Goal: Navigation & Orientation: Find specific page/section

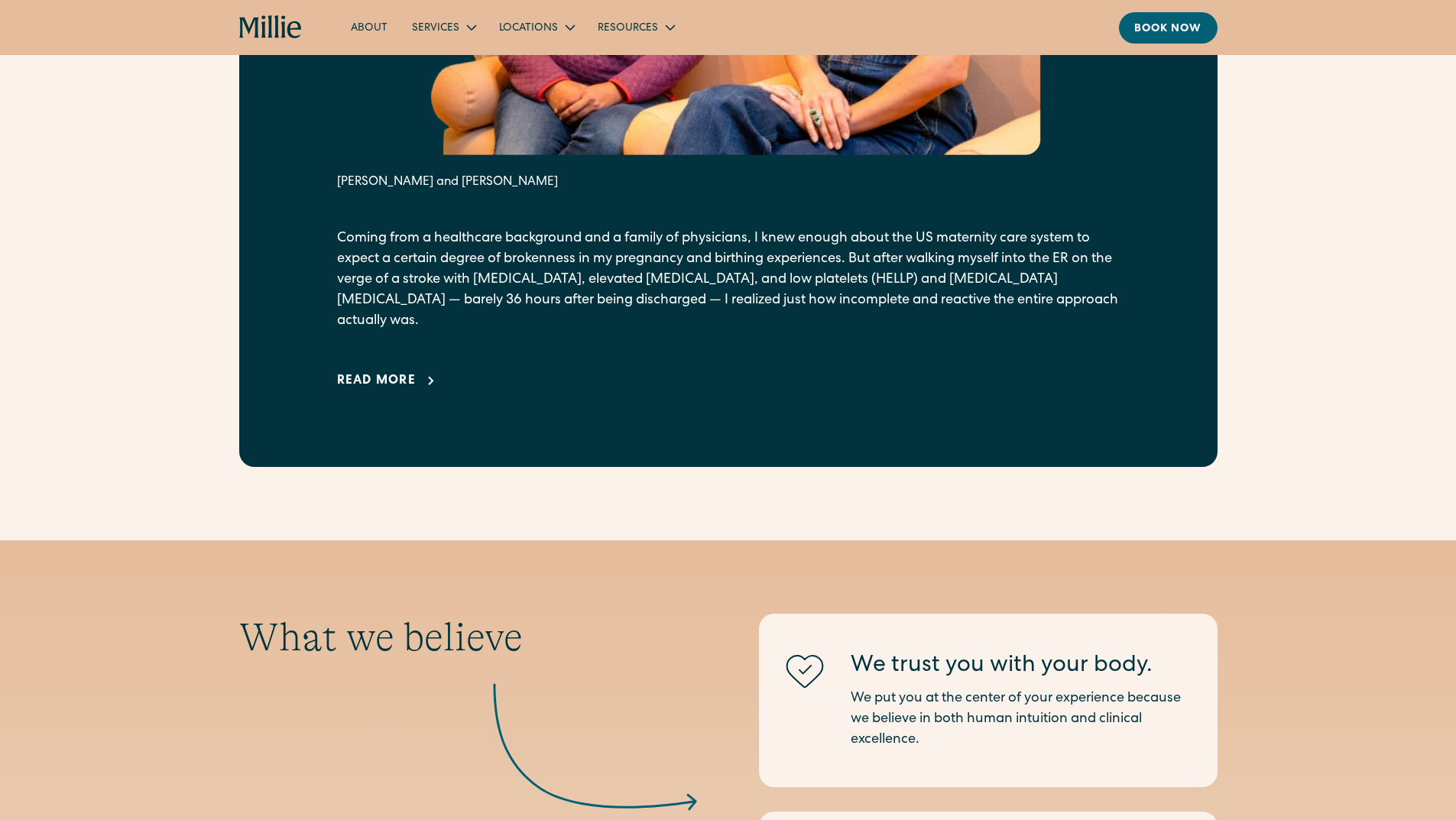
scroll to position [1070, 0]
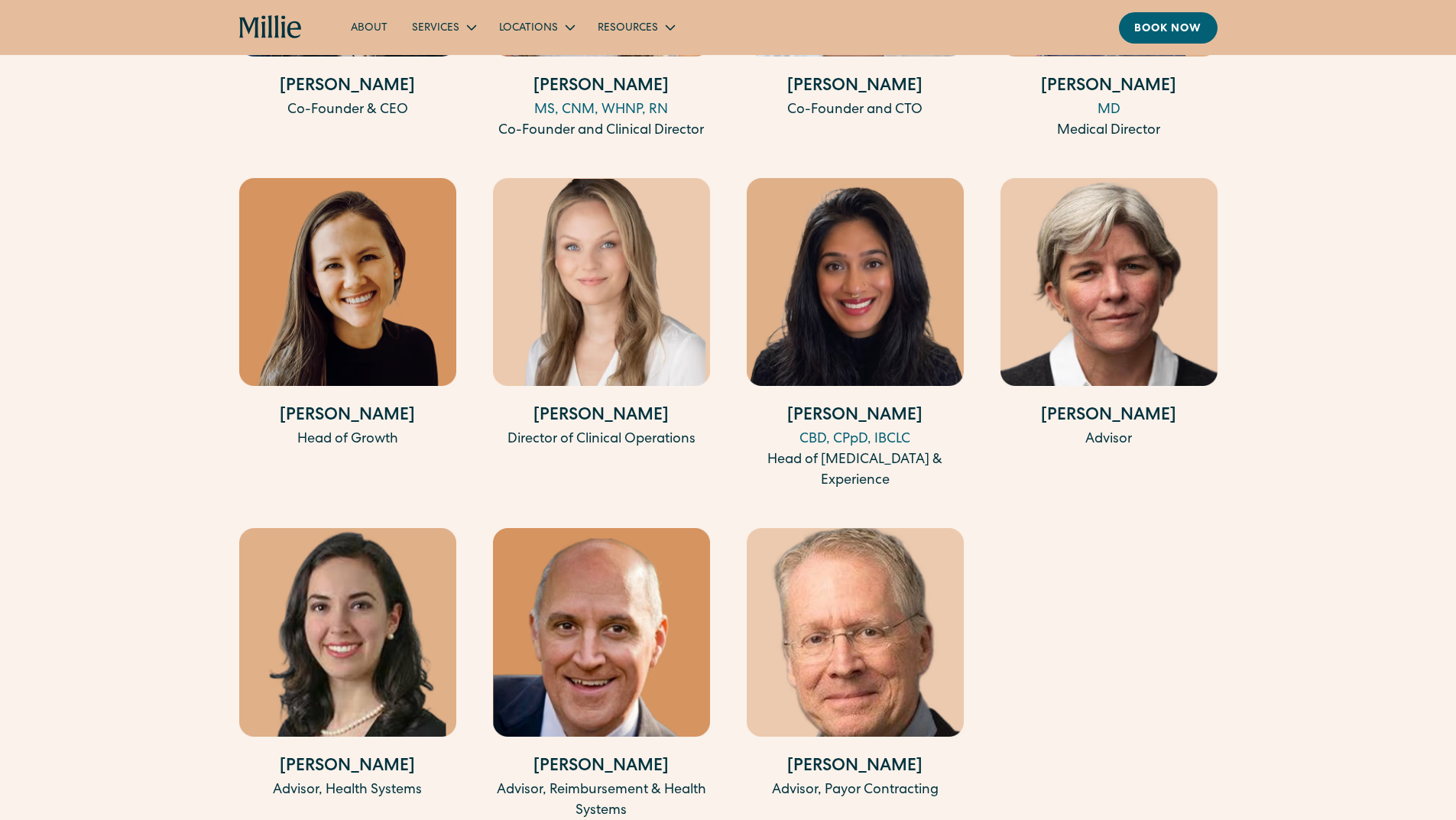
scroll to position [3211, 0]
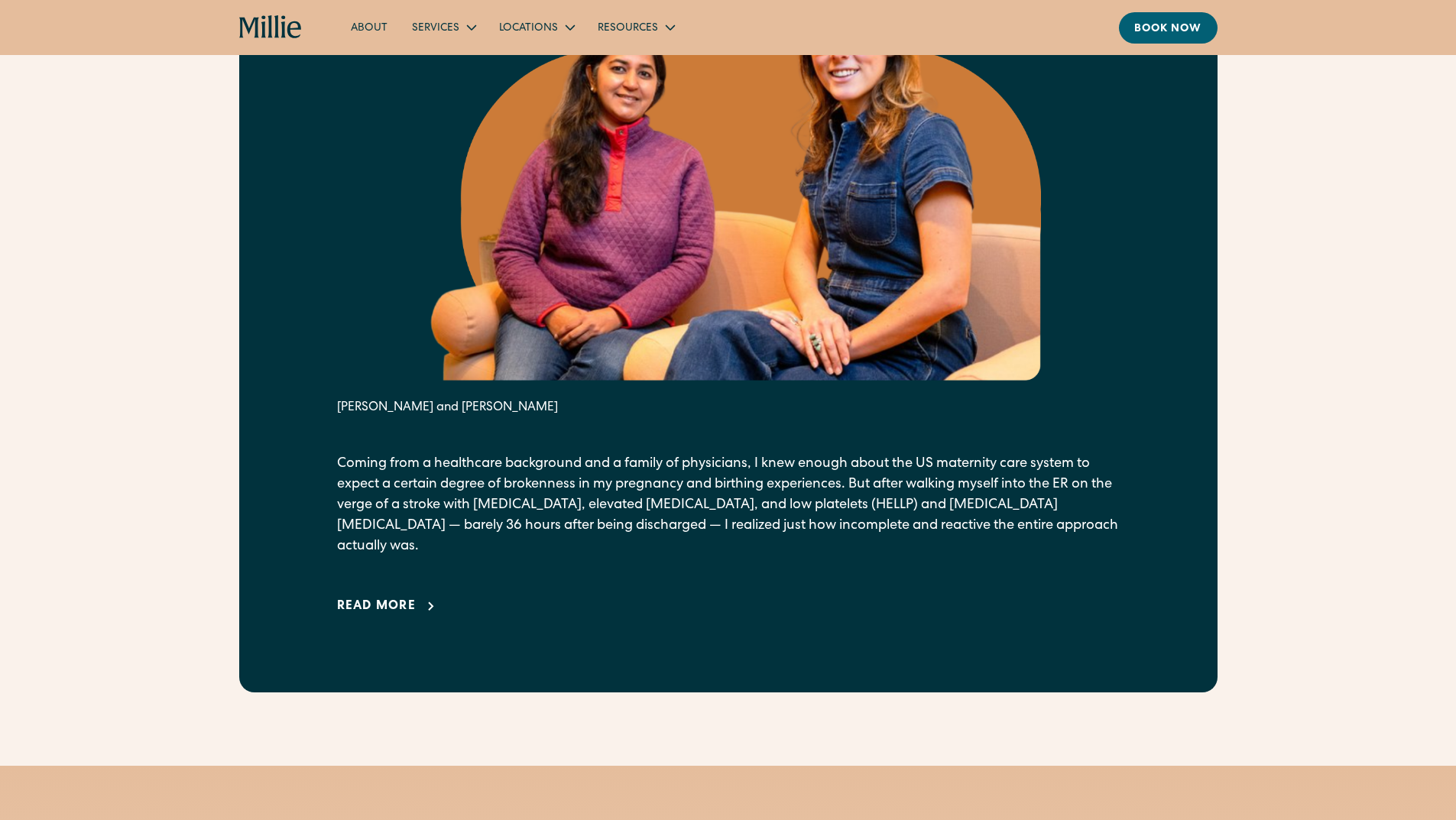
scroll to position [918, 0]
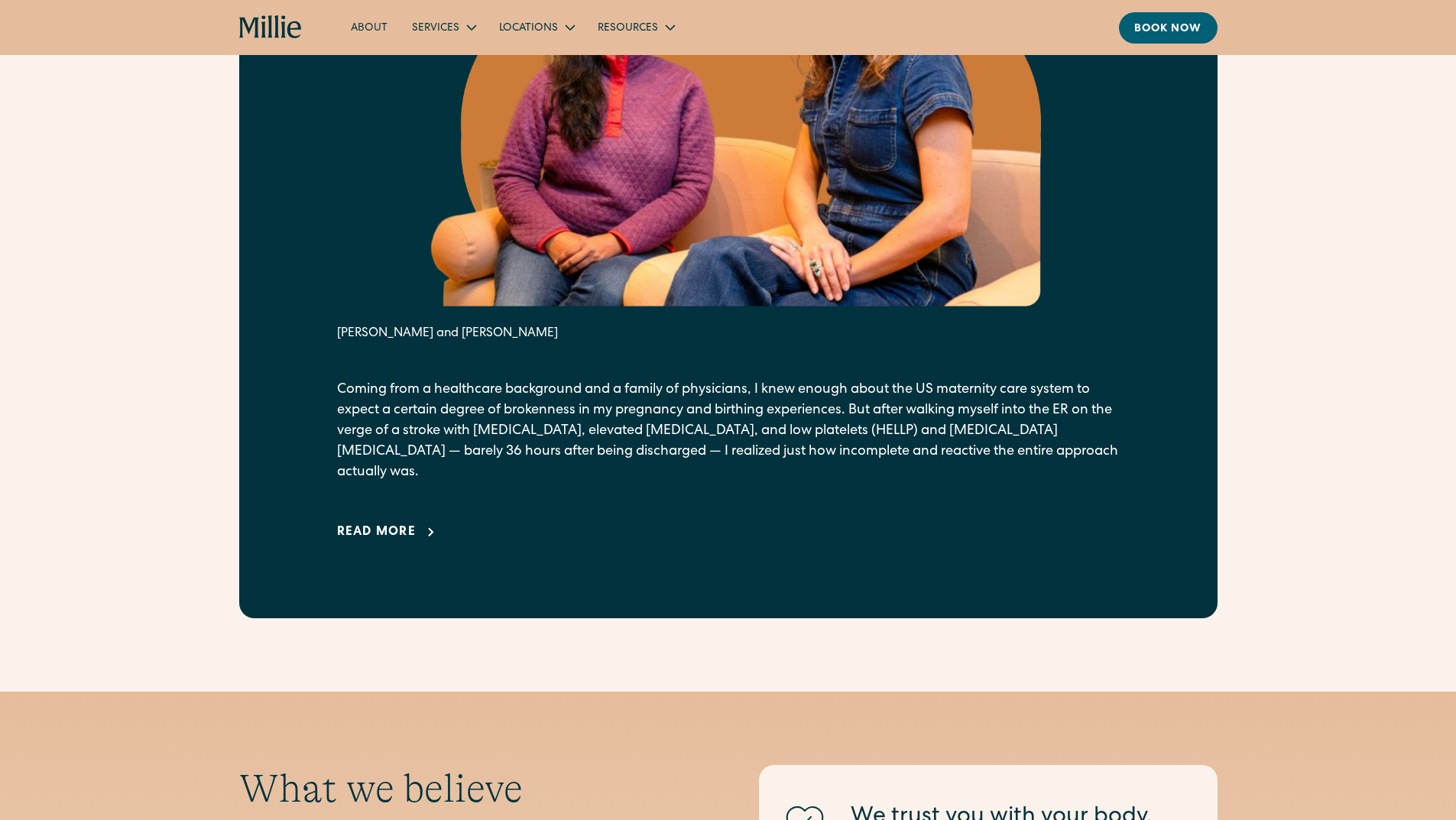
click at [362, 524] on div "Read more" at bounding box center [376, 532] width 79 height 19
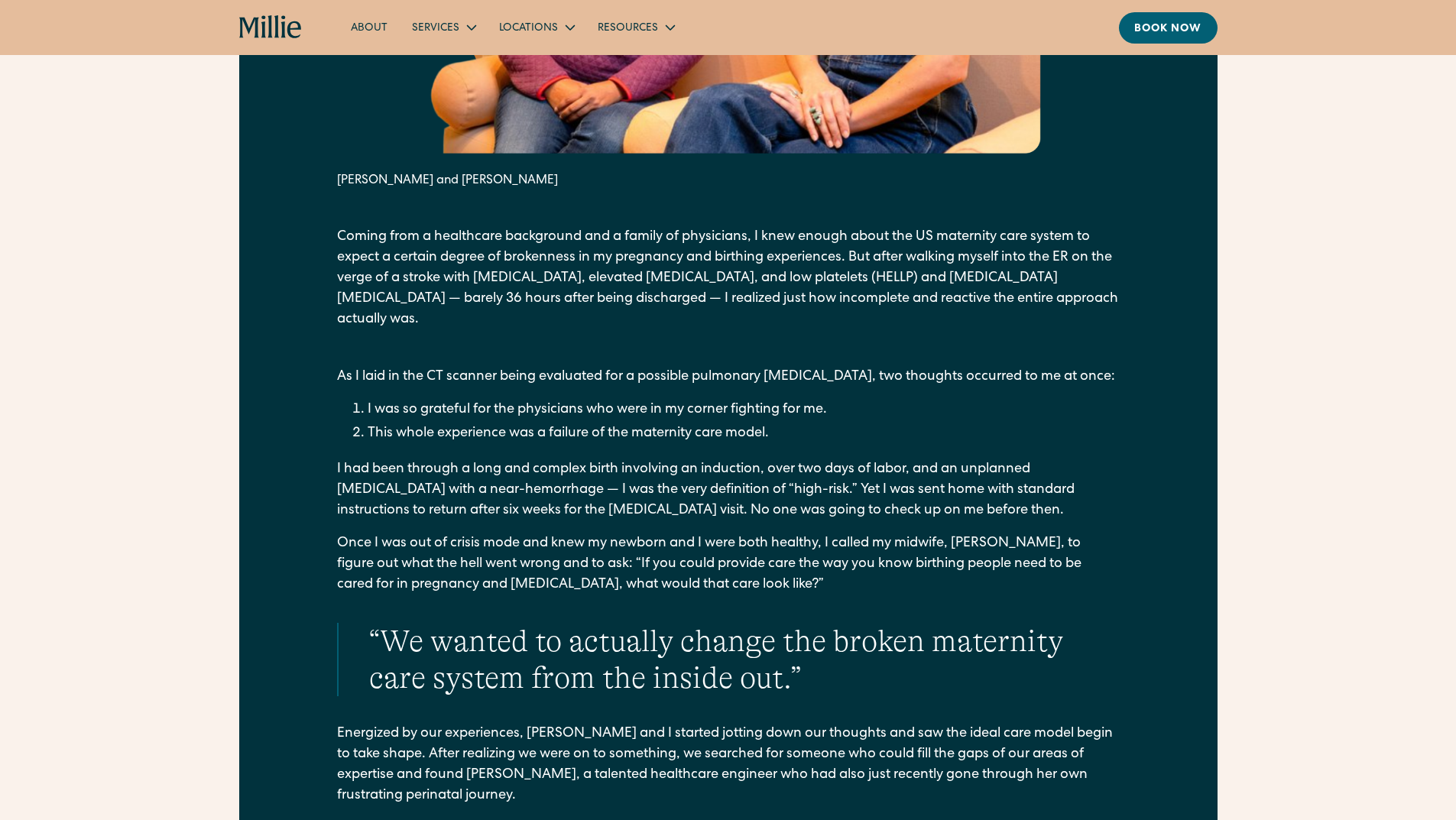
scroll to position [1146, 0]
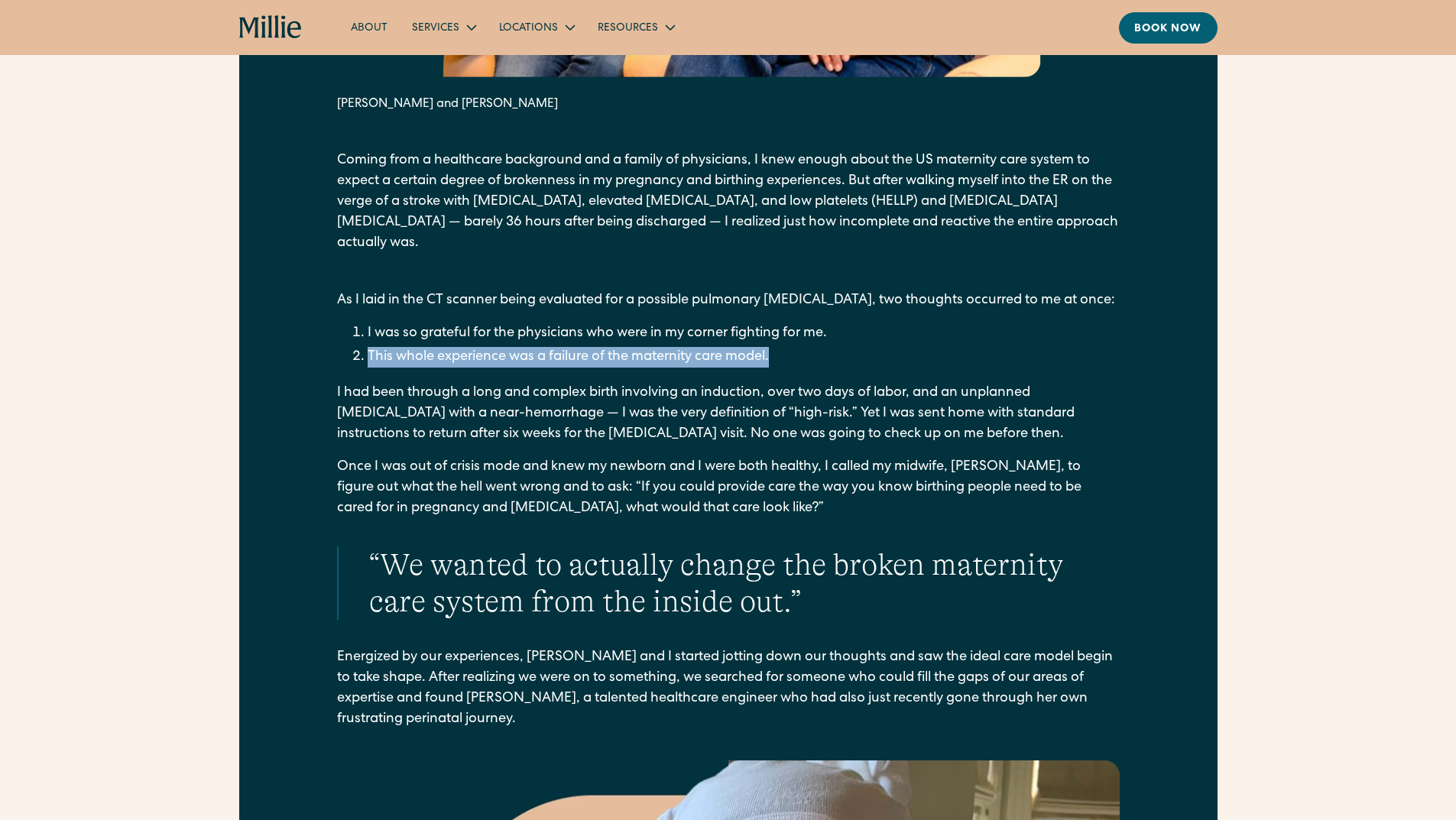
drag, startPoint x: 781, startPoint y: 337, endPoint x: 366, endPoint y: 346, distance: 415.1
click at [367, 347] on li "This whole experience was a failure of the maternity care model." at bounding box center [743, 358] width 752 height 21
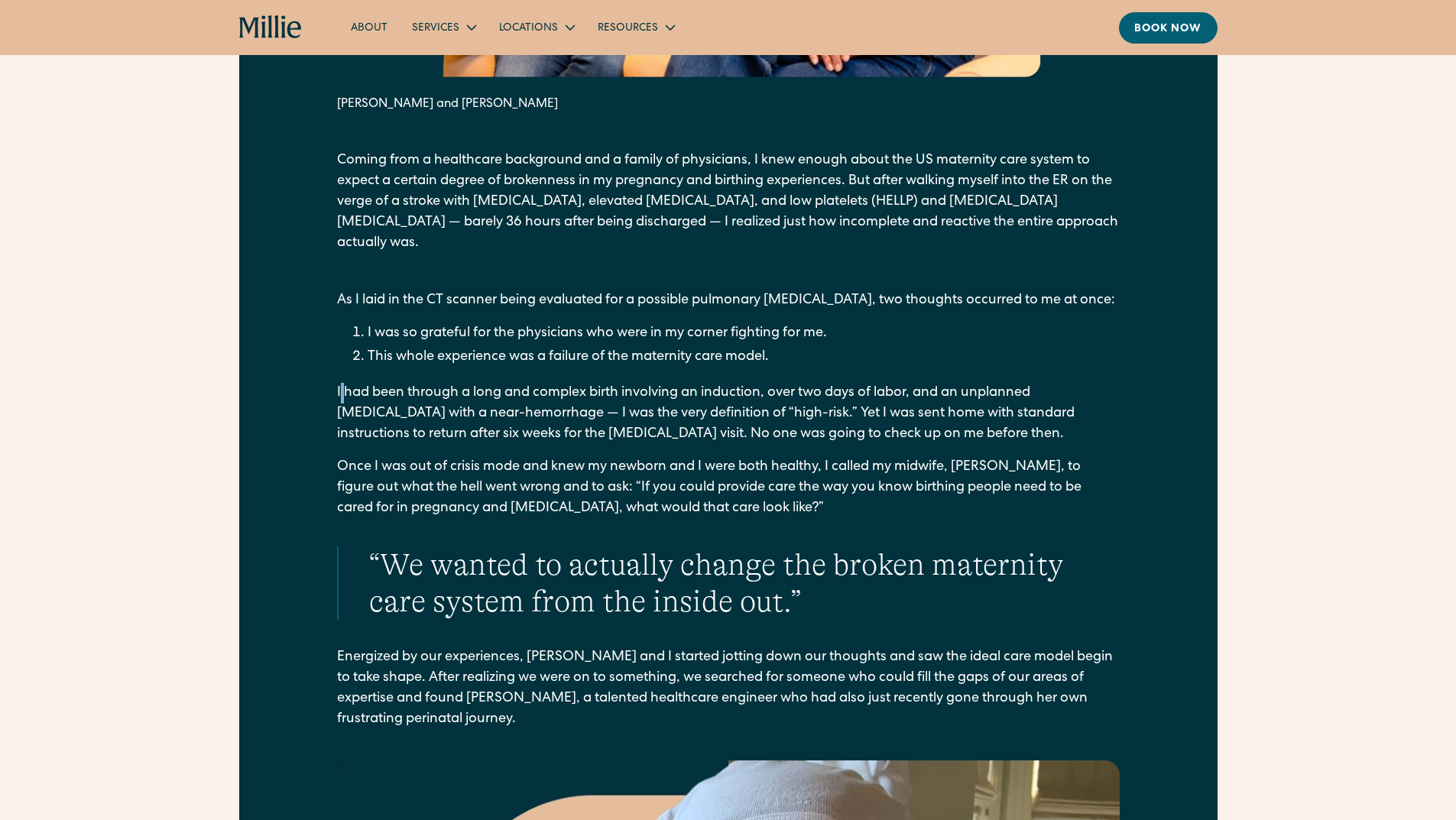
click at [323, 372] on div "From our founders It all started with a crisis. Anu Sharma and Talia Borgo Comi…" at bounding box center [728, 719] width 978 height 2454
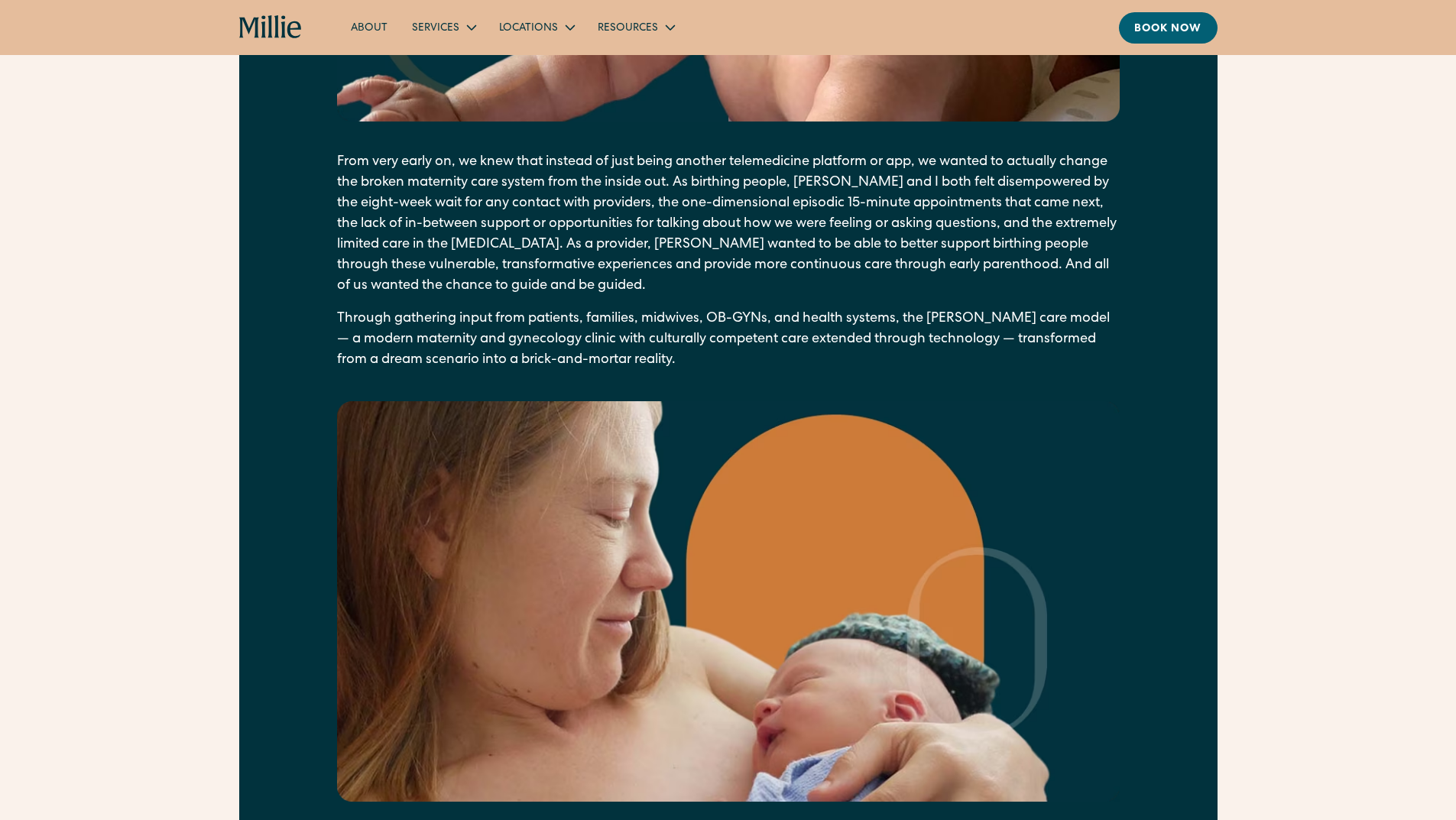
scroll to position [2141, 0]
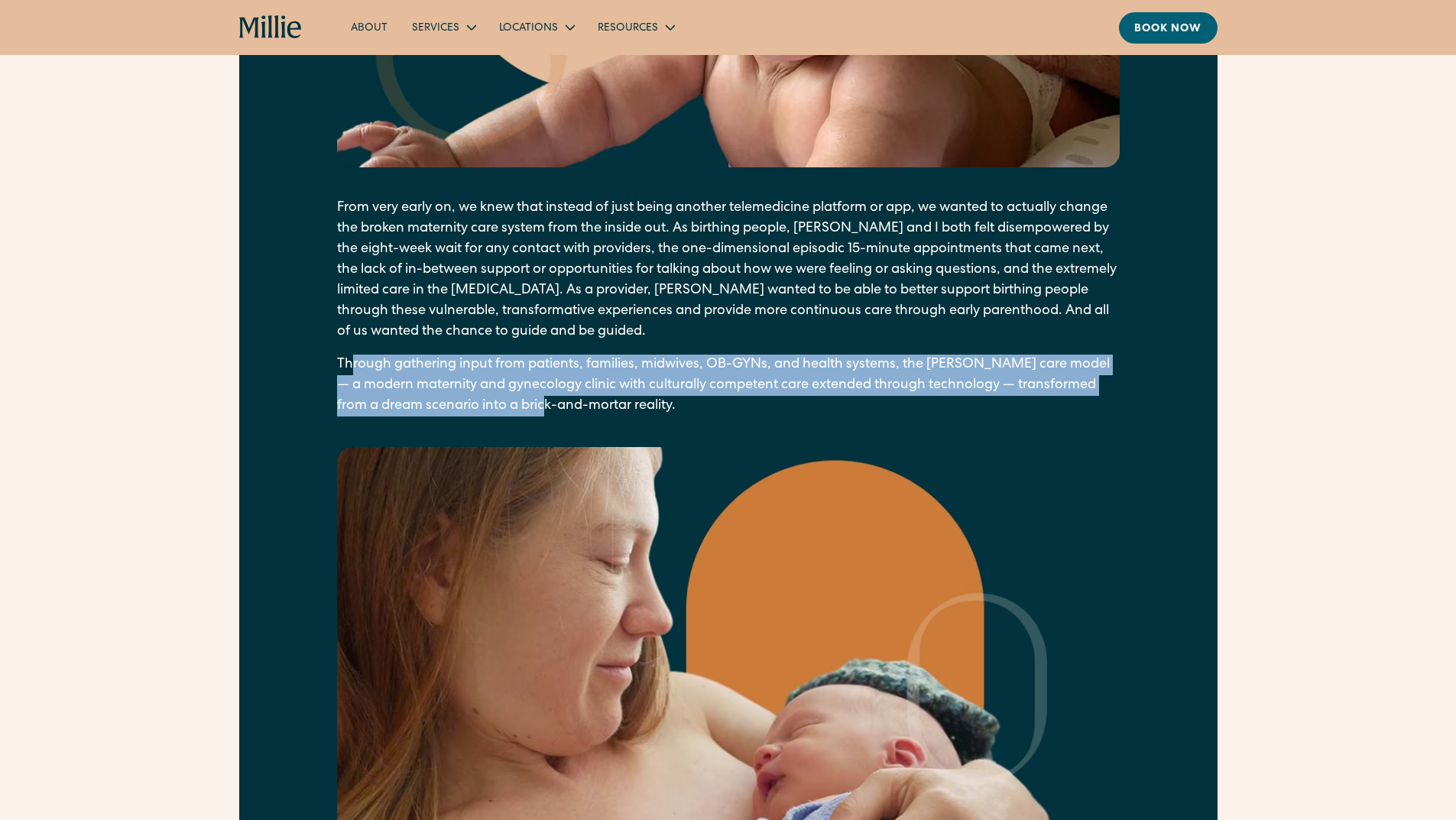
drag, startPoint x: 352, startPoint y: 339, endPoint x: 588, endPoint y: 373, distance: 238.4
click at [578, 375] on p "Through gathering input from patients, families, midwives, OB-GYNs, and health …" at bounding box center [728, 385] width 783 height 62
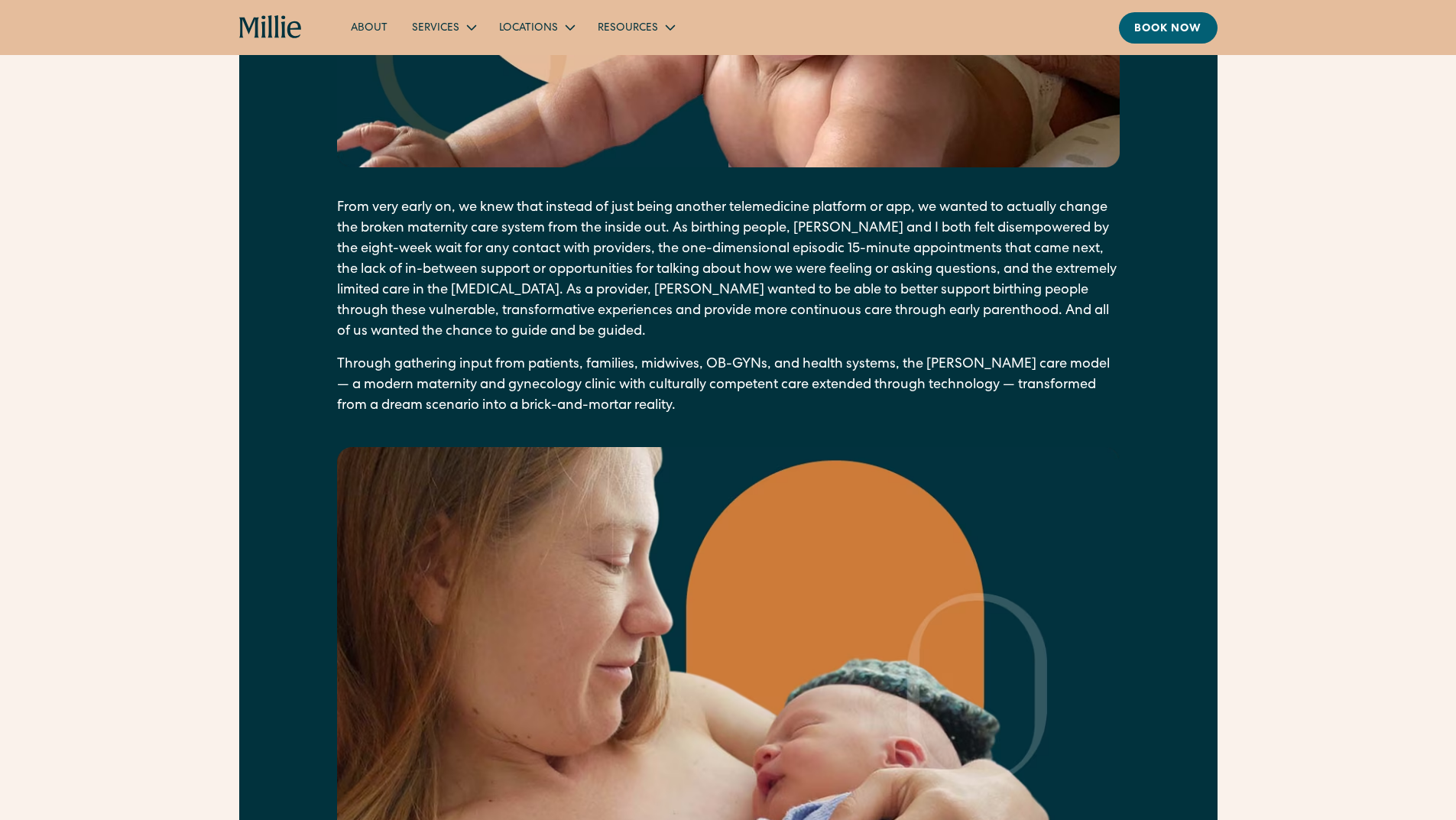
click at [690, 380] on p "Through gathering input from patients, families, midwives, OB-GYNs, and health …" at bounding box center [728, 385] width 783 height 62
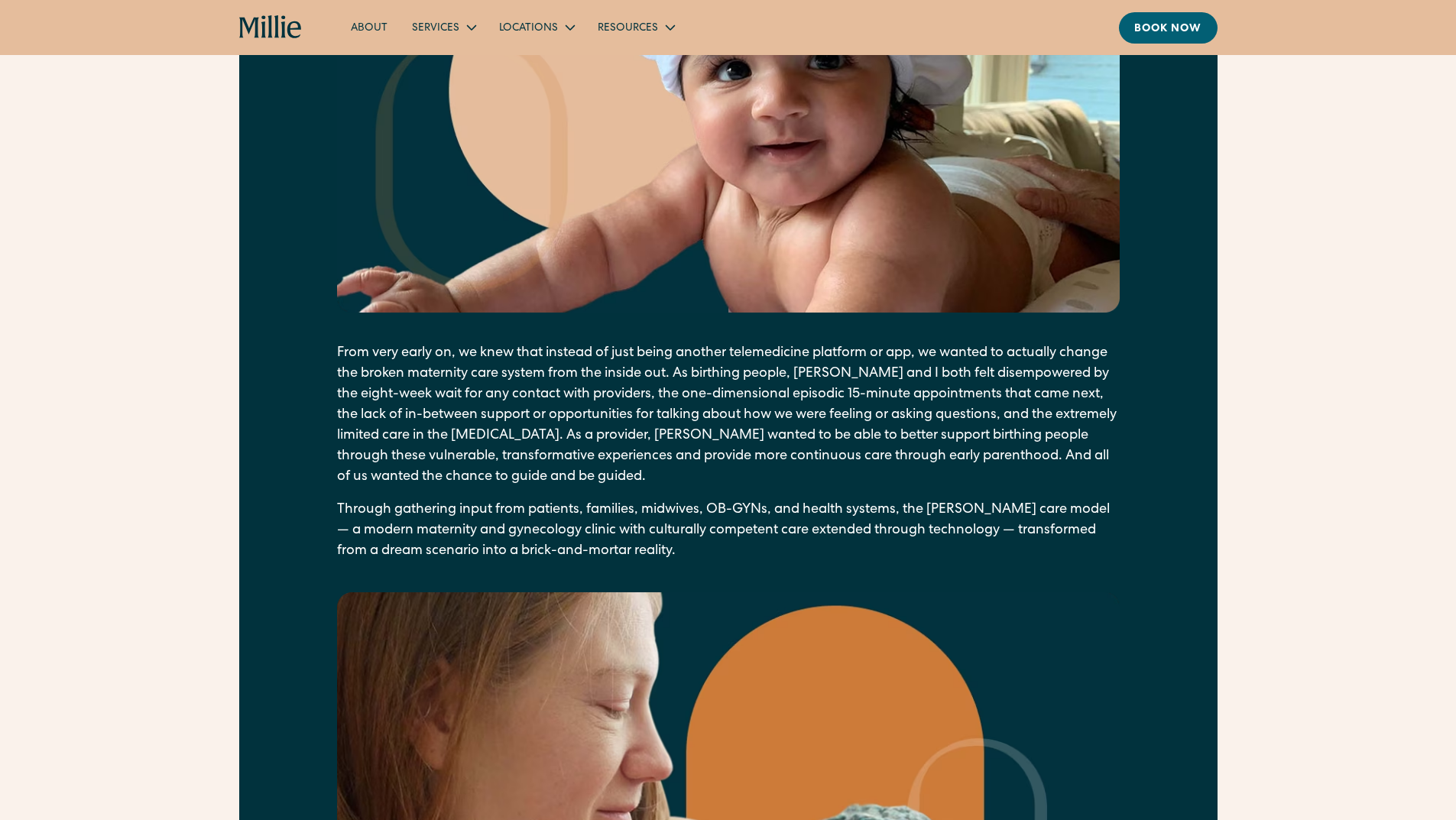
scroll to position [1835, 0]
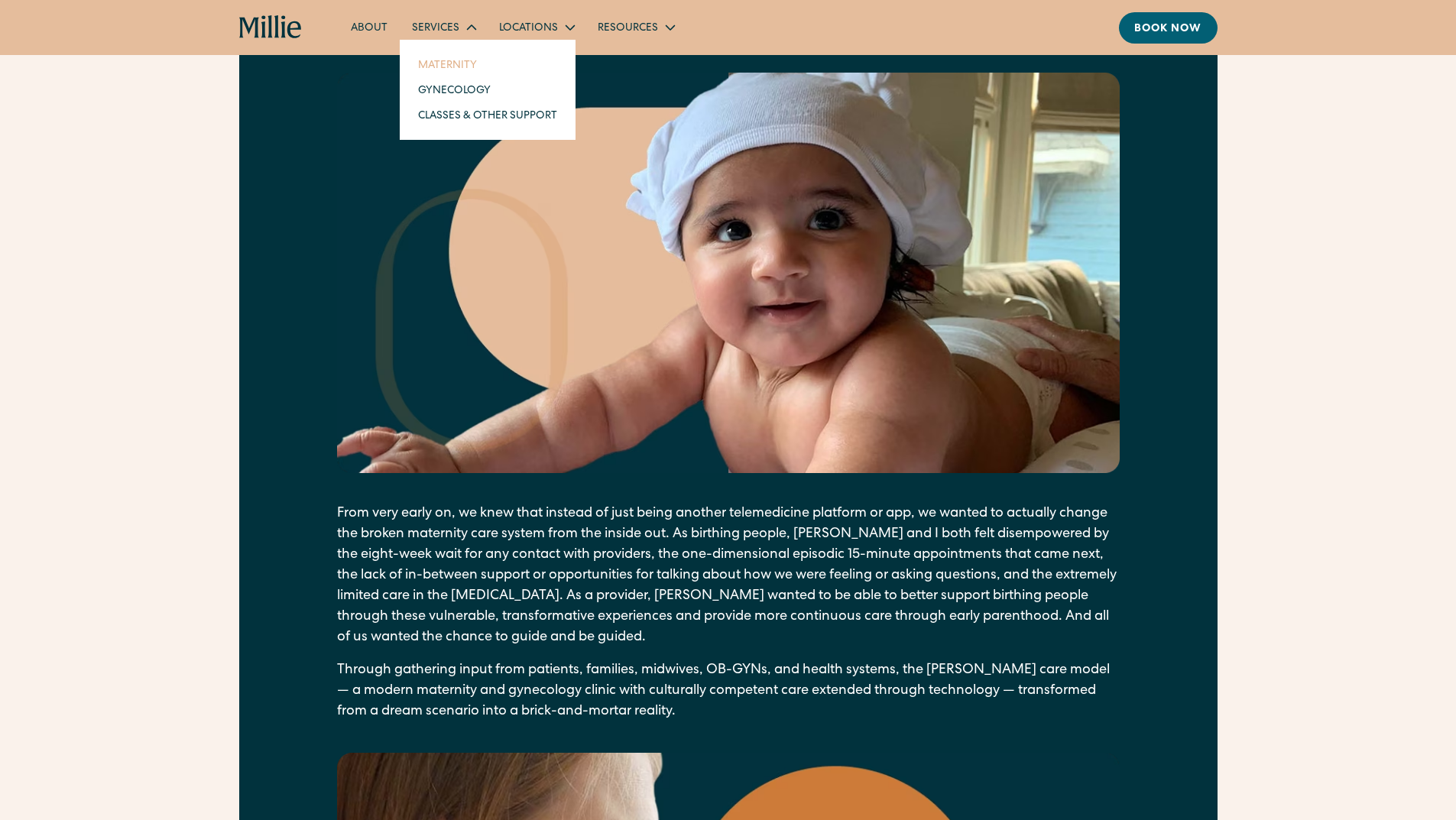
click at [448, 65] on link "Maternity" at bounding box center [487, 64] width 164 height 25
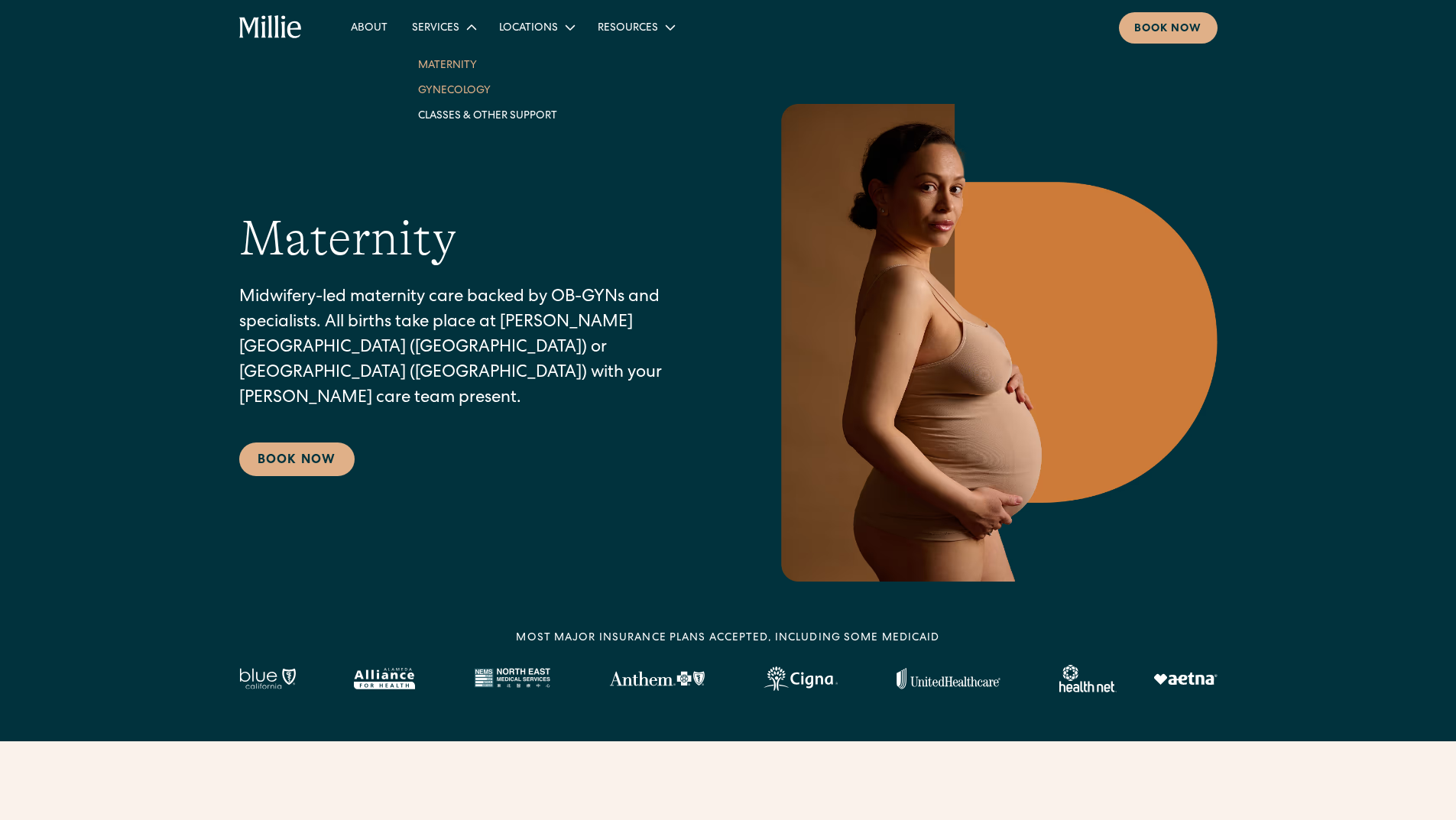
click at [456, 85] on link "Gynecology" at bounding box center [487, 90] width 164 height 25
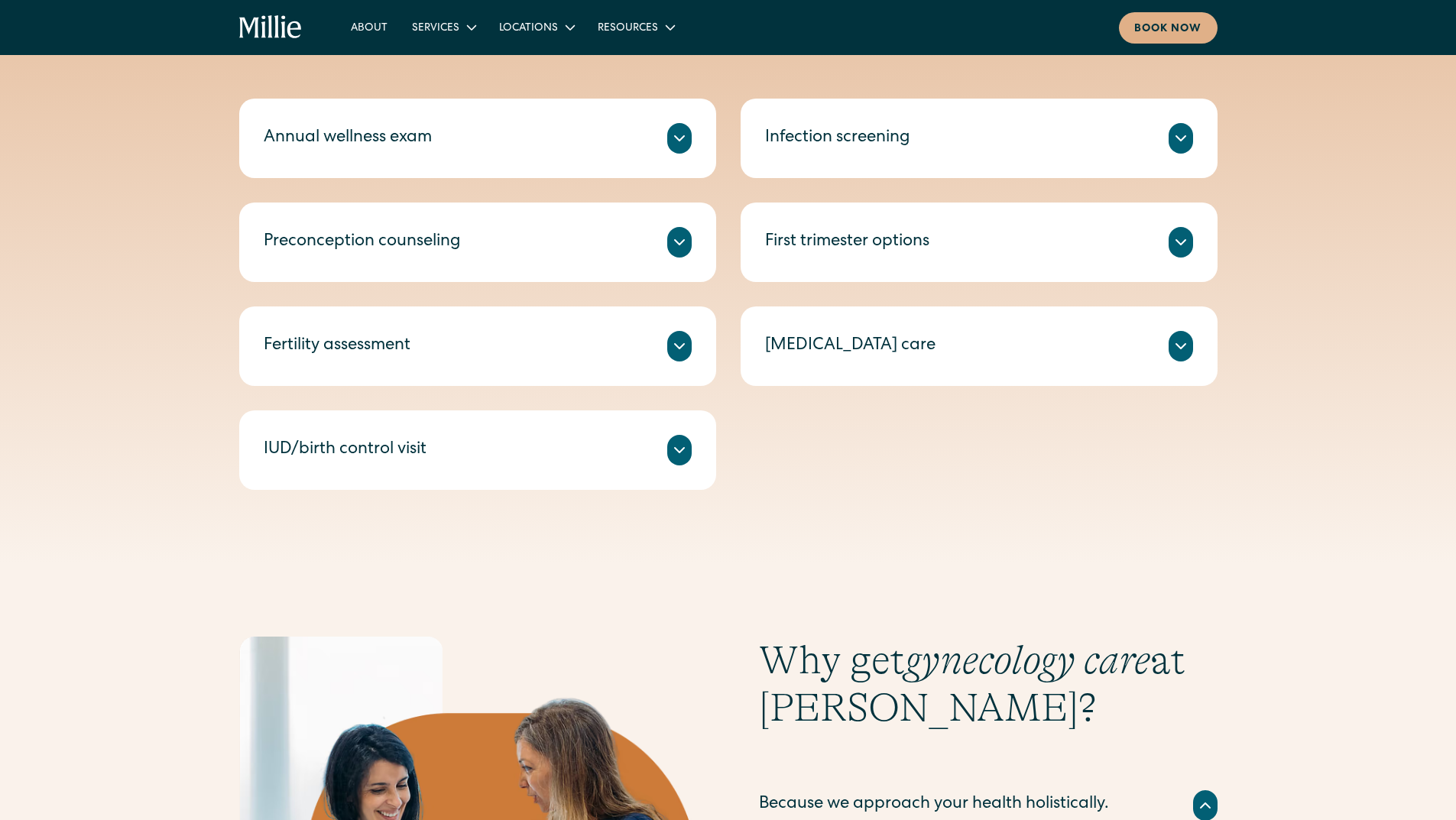
scroll to position [764, 0]
click at [677, 352] on icon at bounding box center [679, 344] width 19 height 19
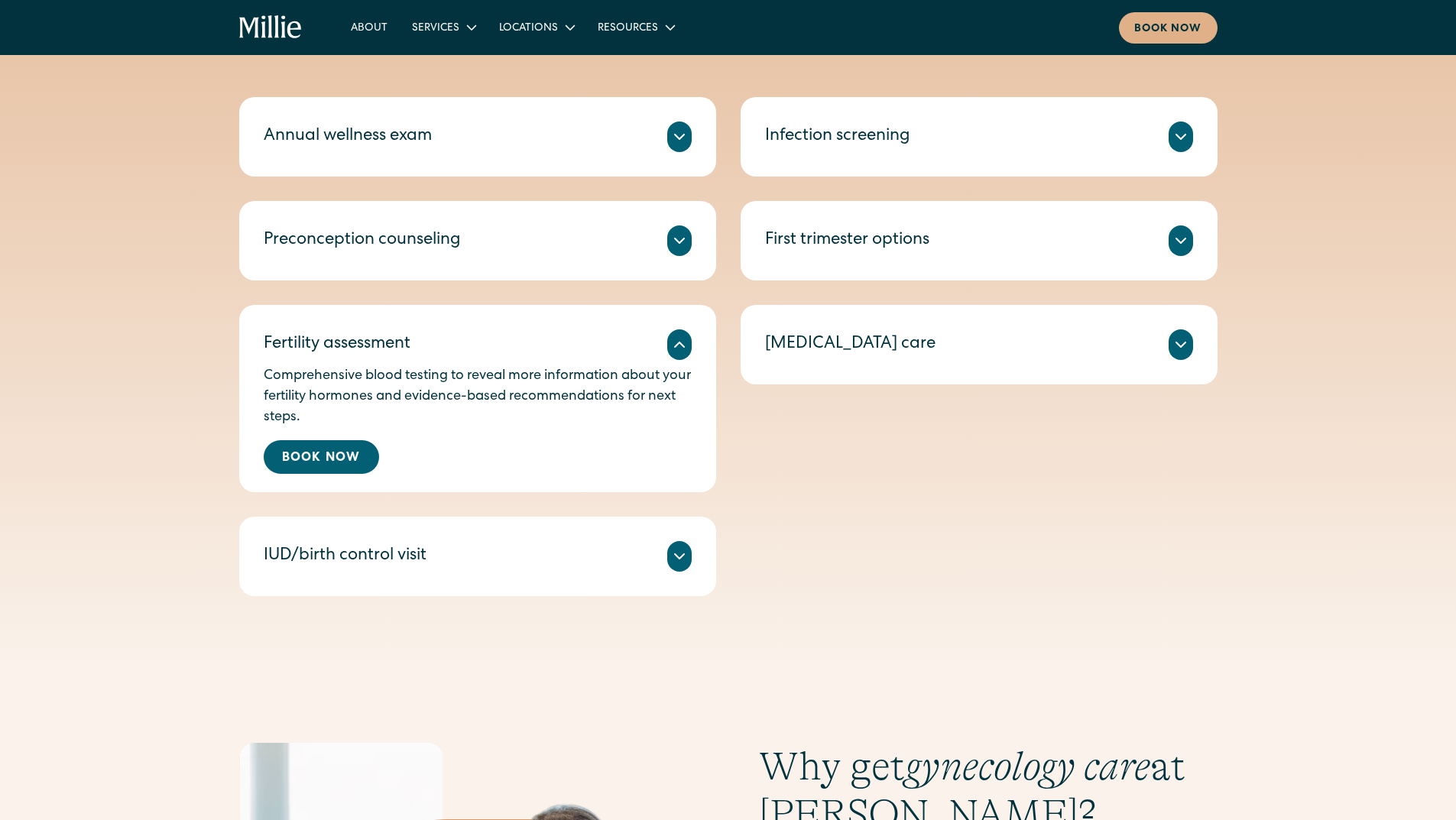
click at [675, 352] on icon at bounding box center [679, 344] width 19 height 19
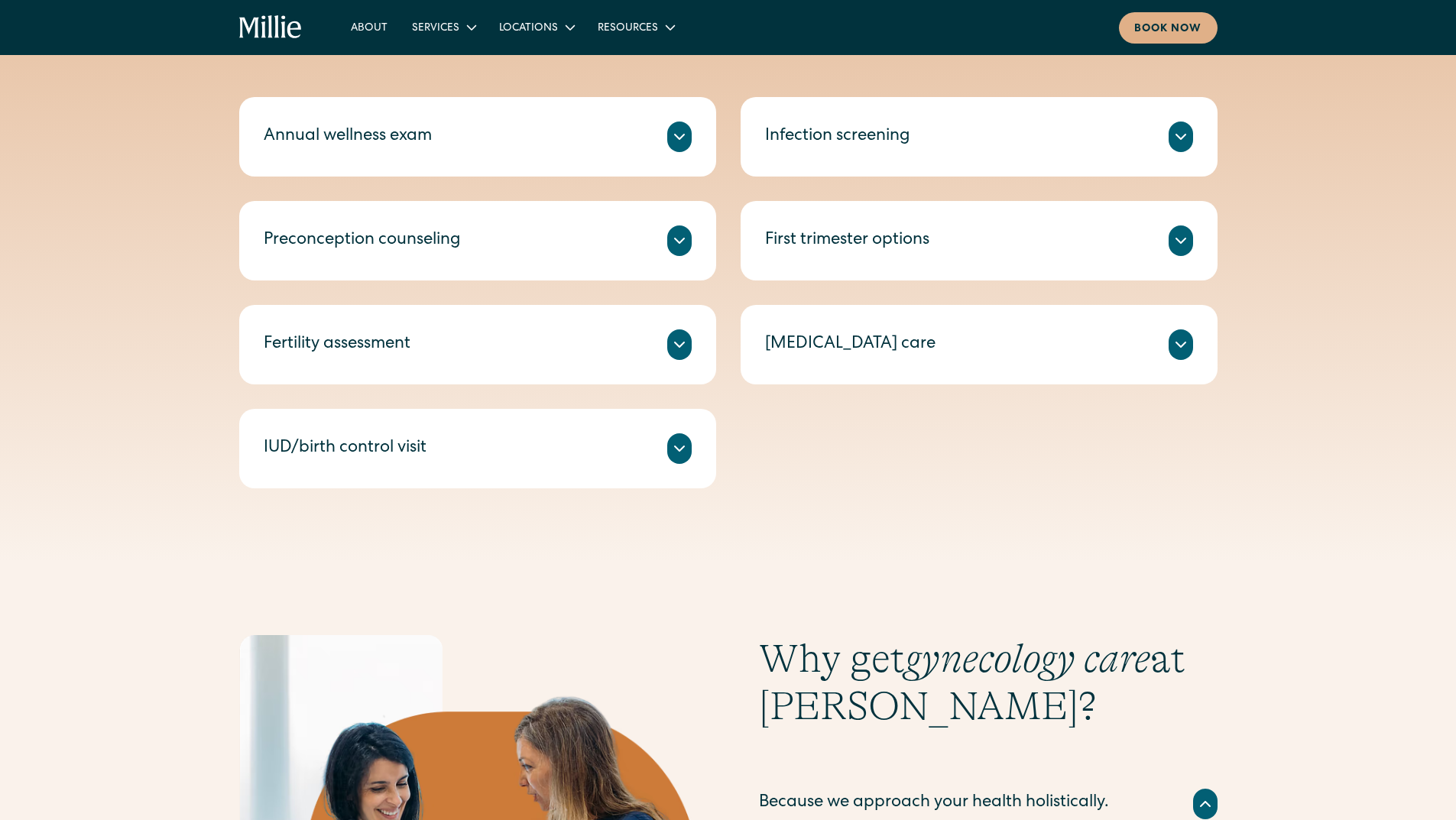
click at [1178, 245] on icon at bounding box center [1181, 241] width 19 height 19
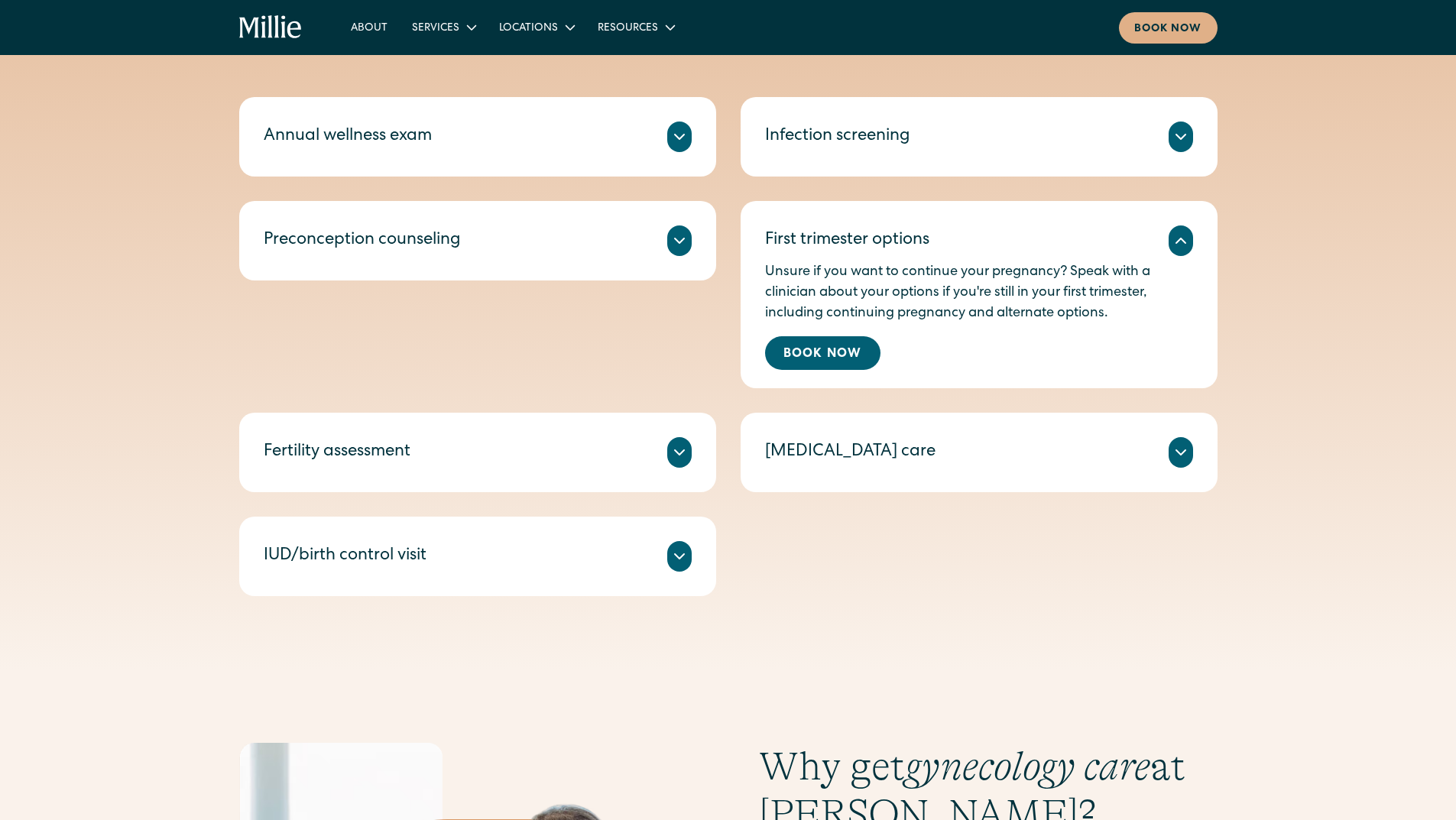
click at [1181, 240] on icon at bounding box center [1180, 241] width 9 height 5
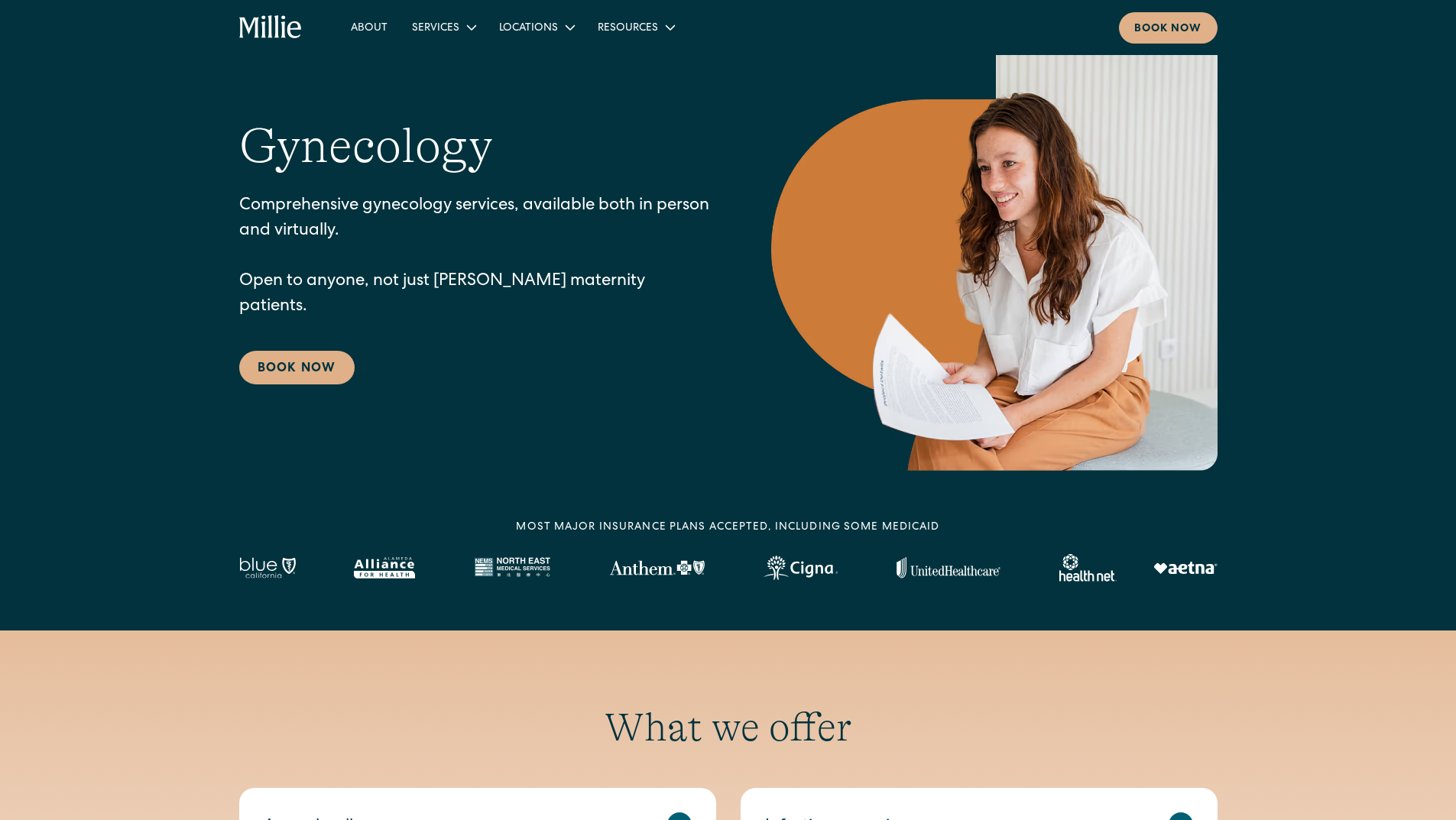
scroll to position [0, 0]
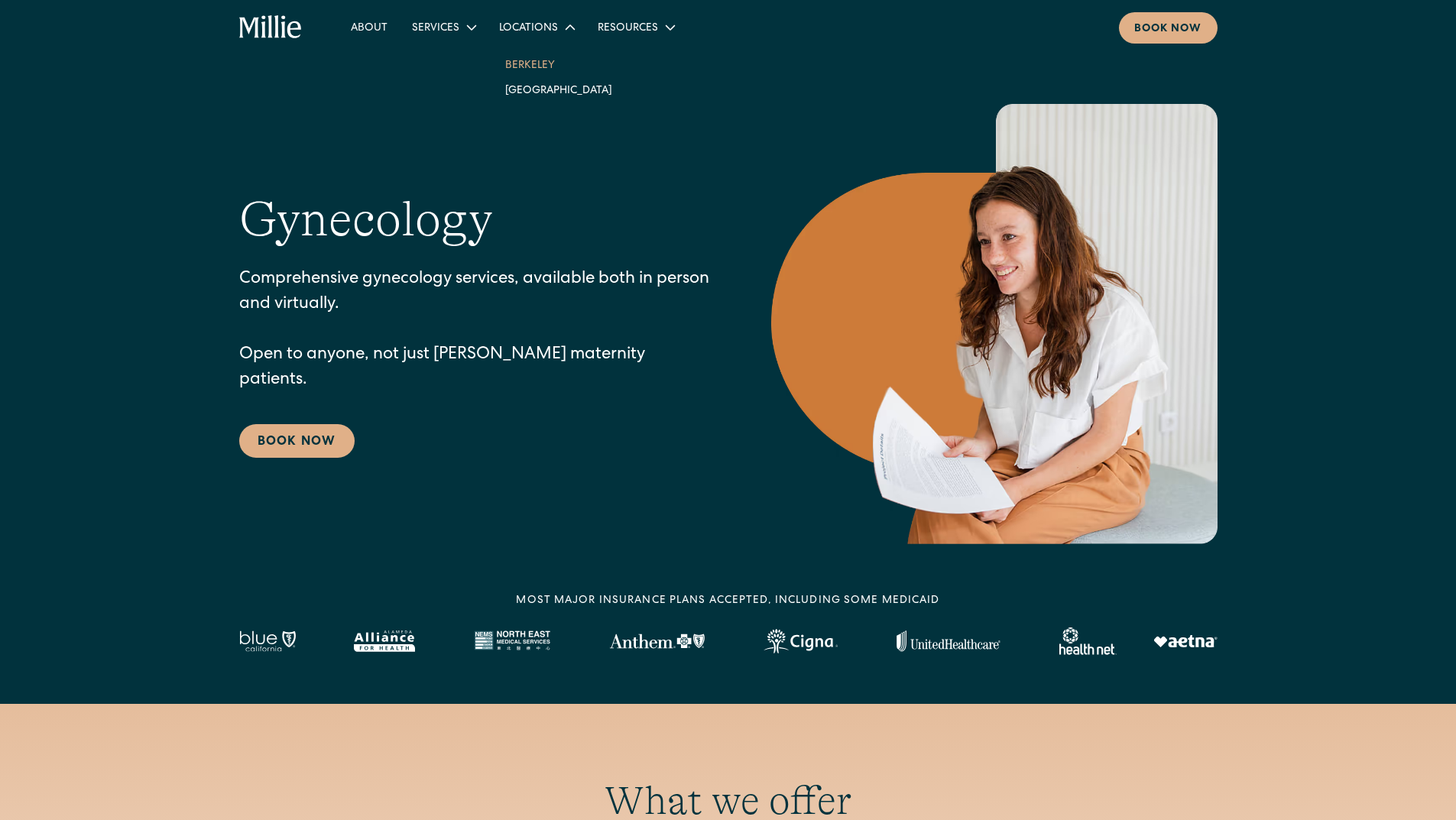
click at [552, 60] on link "Berkeley" at bounding box center [558, 64] width 132 height 25
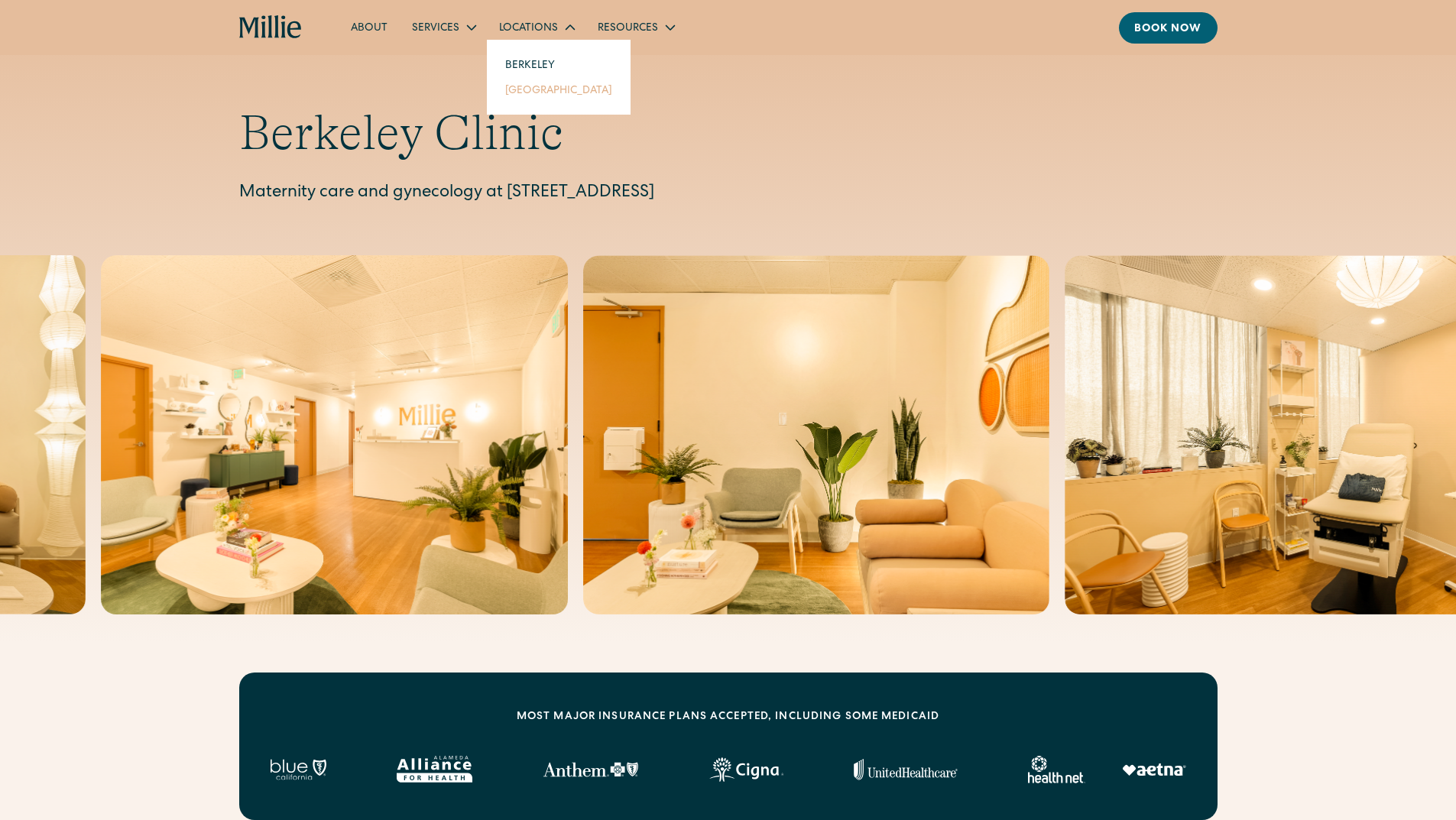
click at [539, 90] on link "[GEOGRAPHIC_DATA]" at bounding box center [558, 90] width 132 height 25
